Goal: Communication & Community: Ask a question

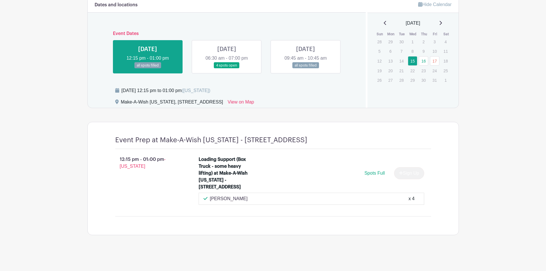
scroll to position [302, 0]
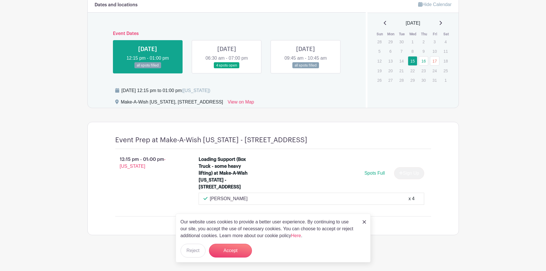
drag, startPoint x: 457, startPoint y: 197, endPoint x: 440, endPoint y: 194, distance: 16.9
click at [457, 197] on div "Event Prep at Make-A-Wish [US_STATE] - [STREET_ADDRESS] 12:15 pm - 01:00 pm - […" at bounding box center [272, 178] width 371 height 113
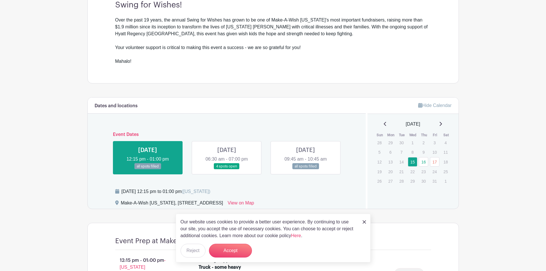
click at [227, 169] on link at bounding box center [227, 169] width 0 height 0
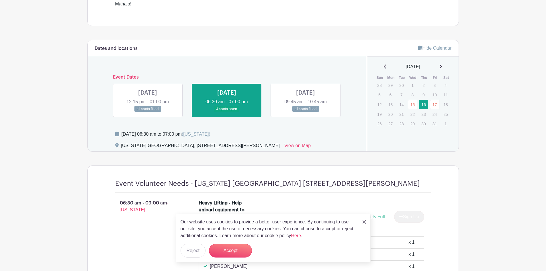
scroll to position [302, 0]
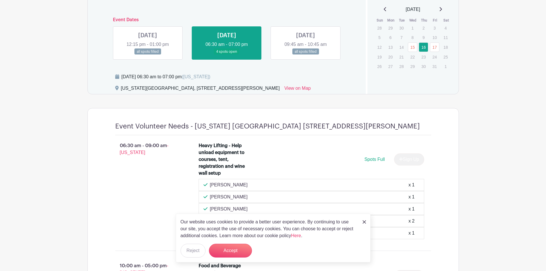
click at [364, 221] on img at bounding box center [363, 221] width 3 height 3
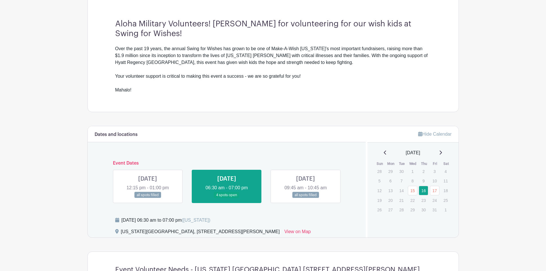
scroll to position [101, 0]
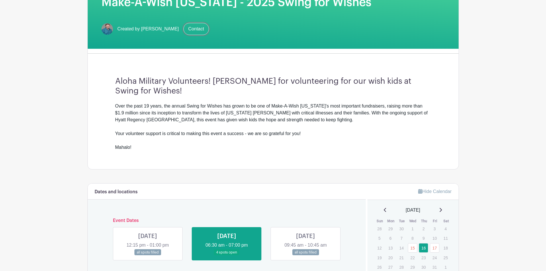
click at [184, 31] on link "Contact" at bounding box center [195, 29] width 25 height 12
click at [183, 28] on link "Contact" at bounding box center [195, 29] width 25 height 12
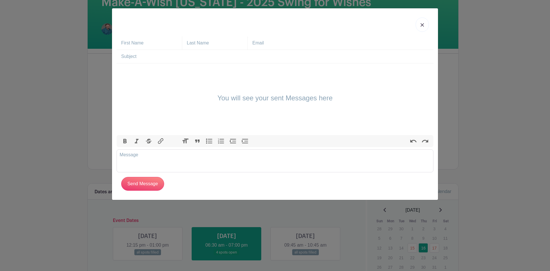
click at [148, 48] on input "text" at bounding box center [151, 42] width 61 height 13
type input "[PERSON_NAME]"
type input "[PERSON_NAME][EMAIL_ADDRESS][PERSON_NAME][DOMAIN_NAME]"
click at [154, 55] on input "text" at bounding box center [277, 56] width 312 height 13
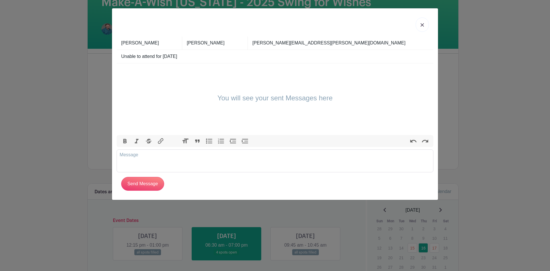
type input "Unable to attend for [DATE]"
click at [157, 84] on div "You will see your sent Messages here" at bounding box center [275, 99] width 317 height 72
click at [158, 157] on trix-editor at bounding box center [275, 160] width 317 height 23
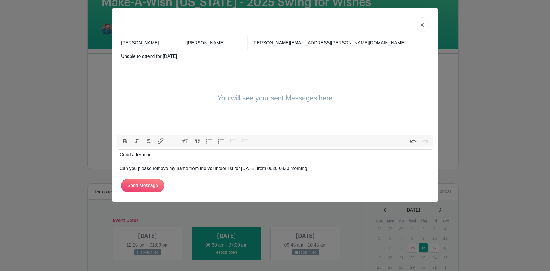
click at [307, 170] on div "Good afternoon, Can you please remove my name from the volunteer list for [DATE…" at bounding box center [275, 161] width 311 height 21
click at [236, 168] on div "Good afternoon, Can you please remove my name from the volunteer list for [DATE…" at bounding box center [275, 161] width 311 height 21
click at [301, 167] on div "Good afternoon, Can you please remove my name from the volunteer list for [DATE…" at bounding box center [275, 161] width 311 height 21
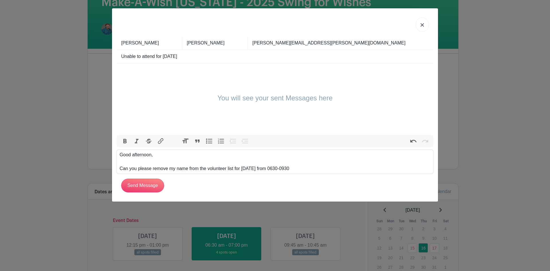
click at [242, 168] on div "Good afternoon, Can you please remove my name from the volunteer list for [DATE…" at bounding box center [275, 161] width 311 height 21
click at [206, 169] on div "Good afternoon, Can you please remove my name from the volunteer list for [DATE…" at bounding box center [275, 161] width 311 height 21
paste trix-editor "morning"
click at [313, 168] on div "Good afternoon, Can you please remove my name from the morning volunteer list f…" at bounding box center [275, 161] width 311 height 21
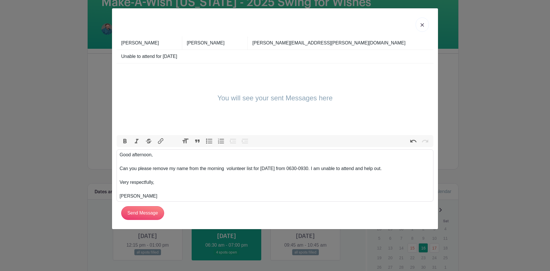
click at [193, 196] on div "Good afternoon, Can you please remove my name from the morning volunteer list f…" at bounding box center [275, 175] width 311 height 48
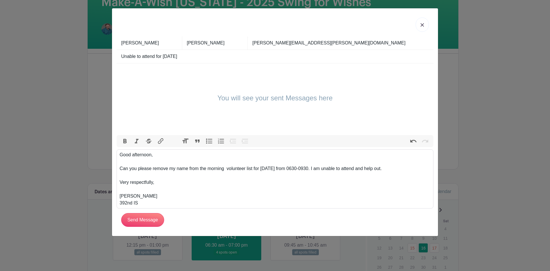
click at [152, 160] on div "Good afternoon, Can you please remove my name from the morning volunteer list f…" at bounding box center [275, 178] width 311 height 55
click at [225, 170] on div "Good afternoon, Can you please remove my name from the morning volunteer list f…" at bounding box center [275, 178] width 311 height 55
drag, startPoint x: 261, startPoint y: 168, endPoint x: 312, endPoint y: 165, distance: 51.0
click at [312, 165] on div "Good afternoon, Can you please remove my name from the morning volunteer list f…" at bounding box center [275, 178] width 311 height 55
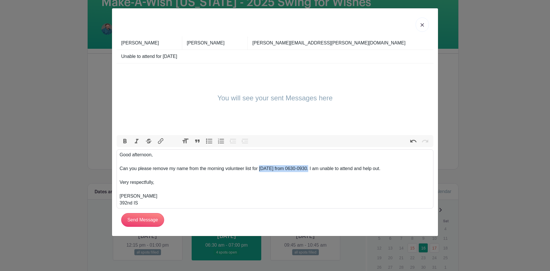
drag, startPoint x: 259, startPoint y: 170, endPoint x: 313, endPoint y: 169, distance: 53.6
click at [313, 169] on div "Good afternoon, Can you please remove my name from the morning volunteer list f…" at bounding box center [275, 178] width 311 height 55
click at [343, 173] on div "Good afternoon, Can you please remove my name from the morning volunteer list f…" at bounding box center [275, 178] width 311 height 55
click at [388, 168] on div "Good afternoon, Can you please remove my name from the morning volunteer list f…" at bounding box center [275, 178] width 311 height 55
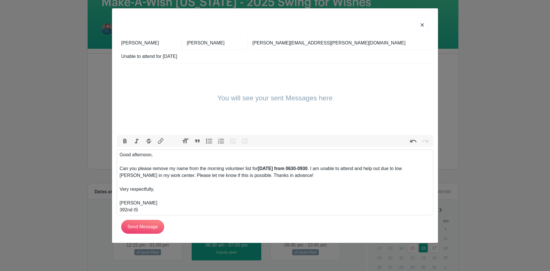
click at [401, 169] on div "Good afternoon, Can you please remove my name from the morning volunteer list f…" at bounding box center [275, 182] width 311 height 62
click at [137, 175] on div "Good afternoon, Can you please remove my name from the morning volunteer list f…" at bounding box center [275, 182] width 311 height 62
type trix-editor "<div>Good afternoon, <br><br>Can you please remove my name from the morning vol…"
click at [145, 228] on input "Send Message" at bounding box center [142, 227] width 43 height 14
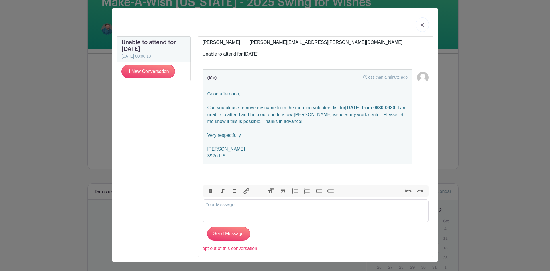
click at [121, 60] on link at bounding box center [121, 60] width 0 height 0
click at [495, 140] on div "Unable to attend for [DATE] [DATE] 00:06:18 New Conversation New Conversation A…" at bounding box center [275, 135] width 550 height 271
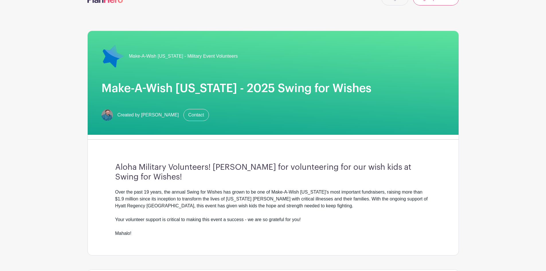
scroll to position [0, 0]
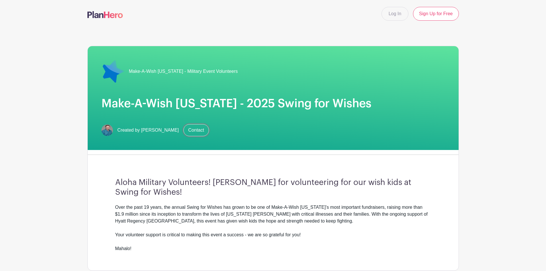
click at [183, 130] on link "Contact" at bounding box center [195, 130] width 25 height 12
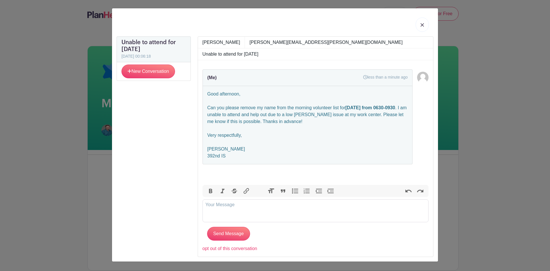
click at [121, 60] on link at bounding box center [121, 60] width 0 height 0
click at [492, 156] on div "Unable to attend for [DATE] [DATE] 00:06:18 New Conversation New Conversation A…" at bounding box center [275, 135] width 550 height 271
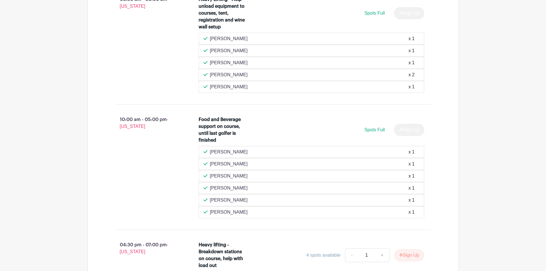
scroll to position [419, 0]
